Goal: Information Seeking & Learning: Learn about a topic

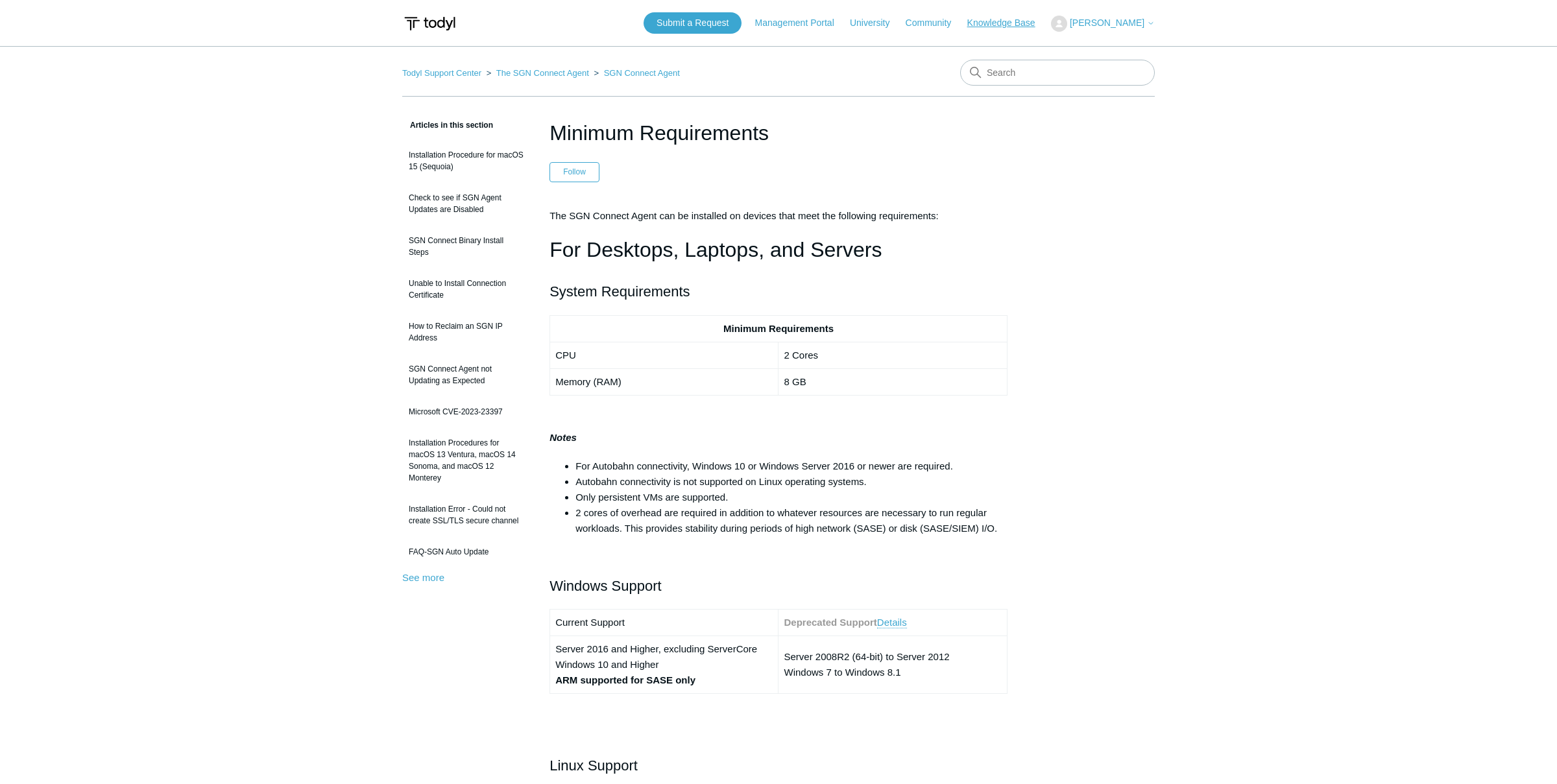
click at [1021, 22] on link "Knowledge Base" at bounding box center [1008, 23] width 81 height 14
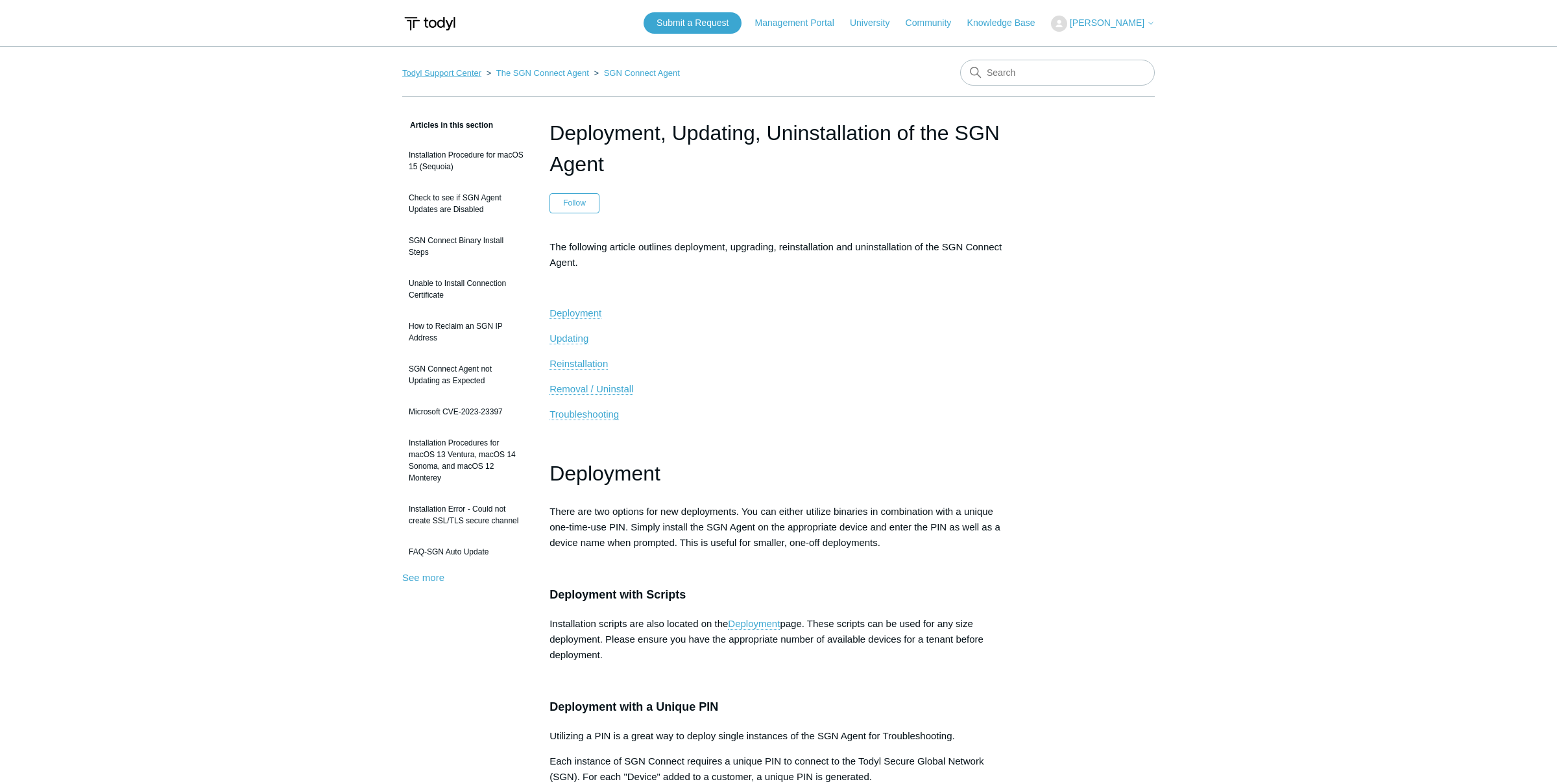
click at [444, 74] on link "Todyl Support Center" at bounding box center [441, 73] width 79 height 10
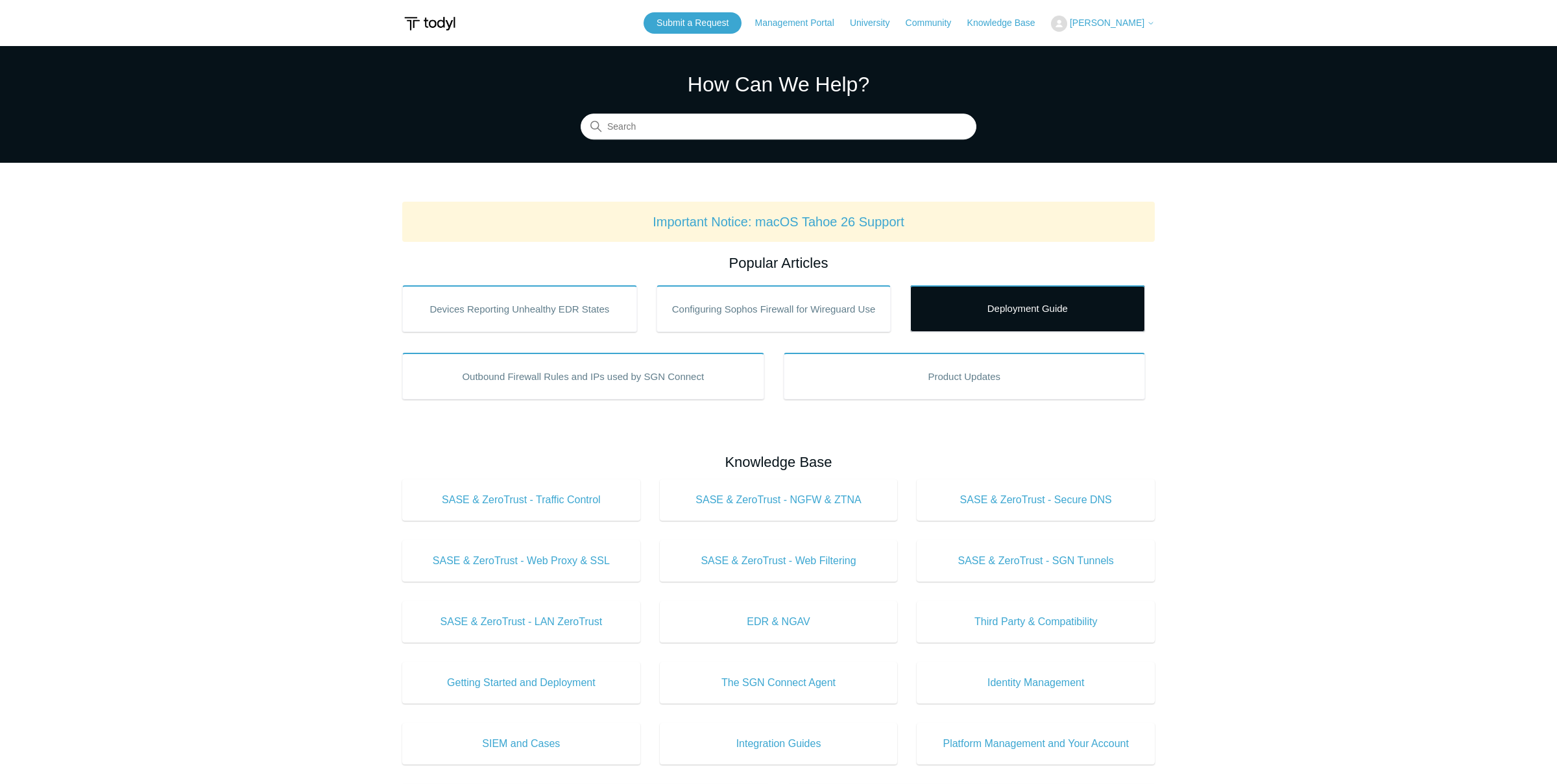
click at [971, 315] on link "Deployment Guide" at bounding box center [1028, 309] width 235 height 47
click at [807, 121] on input "Search" at bounding box center [778, 126] width 396 height 26
type input "team adm"
